Goal: Task Accomplishment & Management: Use online tool/utility

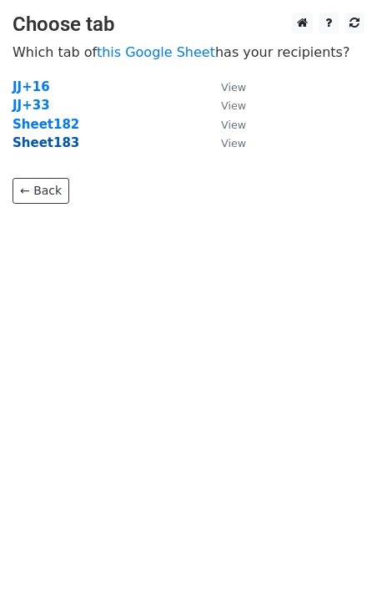
click at [53, 146] on strong "Sheet183" at bounding box center [46, 142] width 67 height 15
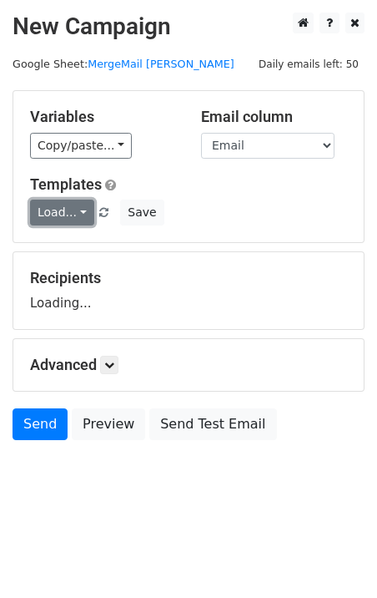
click at [73, 207] on link "Load..." at bounding box center [62, 213] width 64 height 26
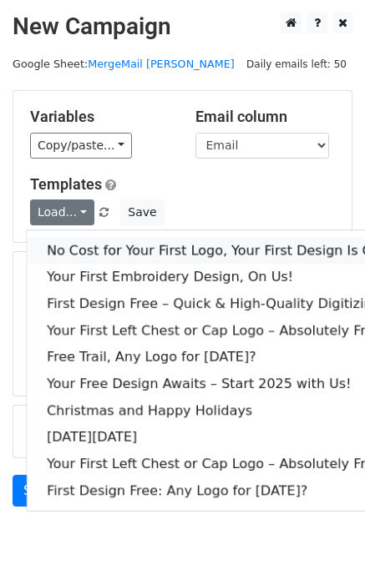
click at [104, 241] on link "No Cost for Your First Logo, Your First Design Is On Us!" at bounding box center [227, 250] width 401 height 27
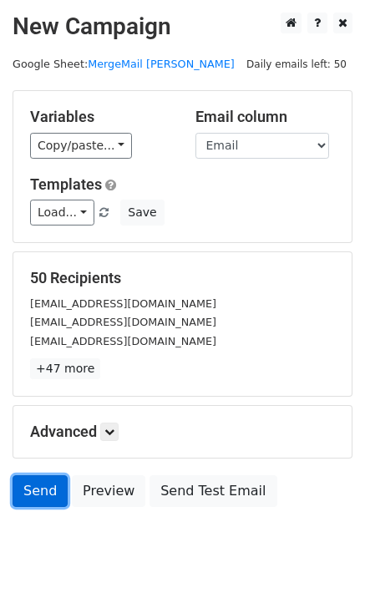
click at [36, 498] on link "Send" at bounding box center [40, 491] width 55 height 32
